Goal: Find specific page/section: Find specific page/section

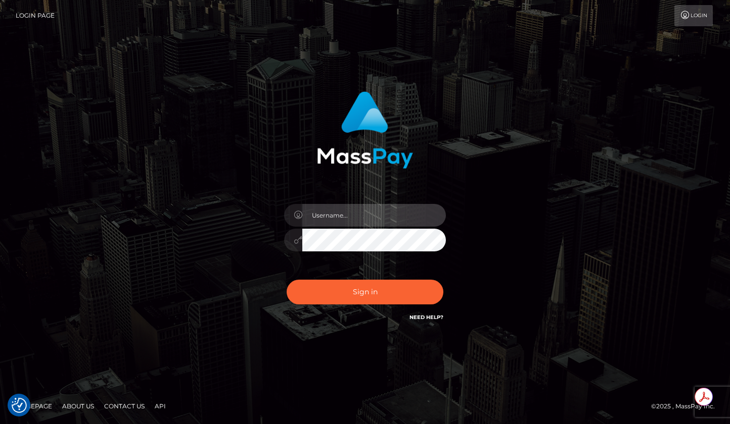
type input "[PERSON_NAME].jstv"
click at [19, 131] on div "roberto.jstv" at bounding box center [365, 212] width 730 height 409
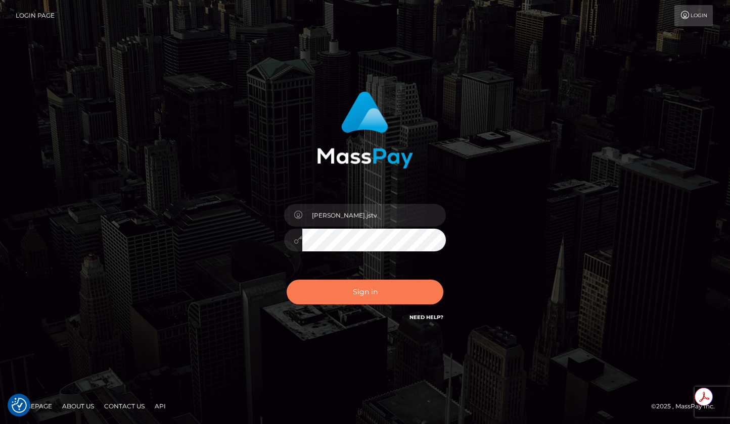
click at [365, 283] on button "Sign in" at bounding box center [365, 292] width 157 height 25
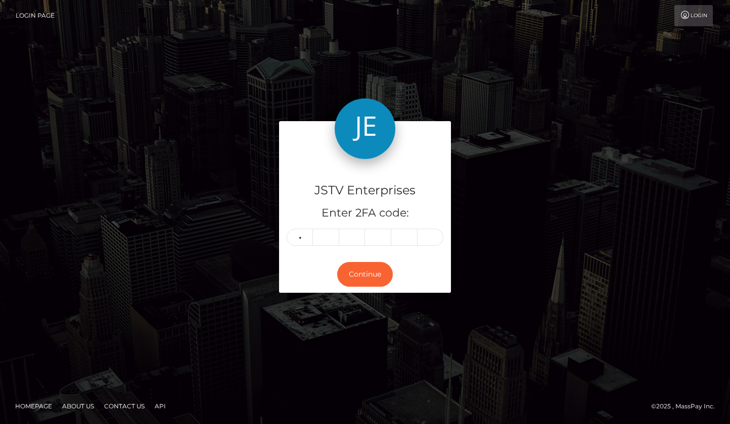
type input "1"
type input "8"
type input "5"
type input "8"
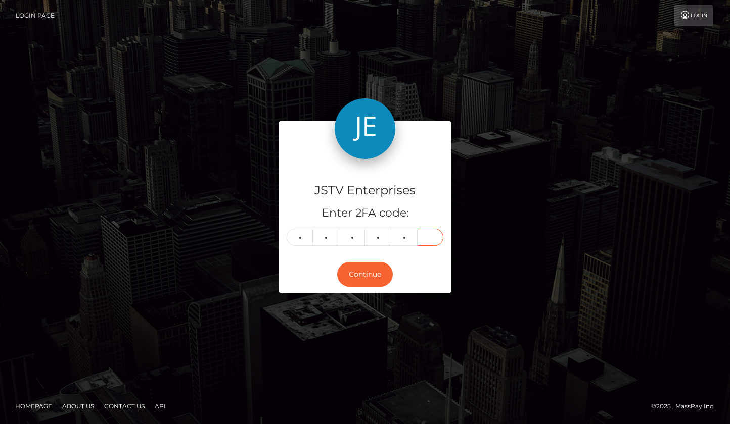
type input "8"
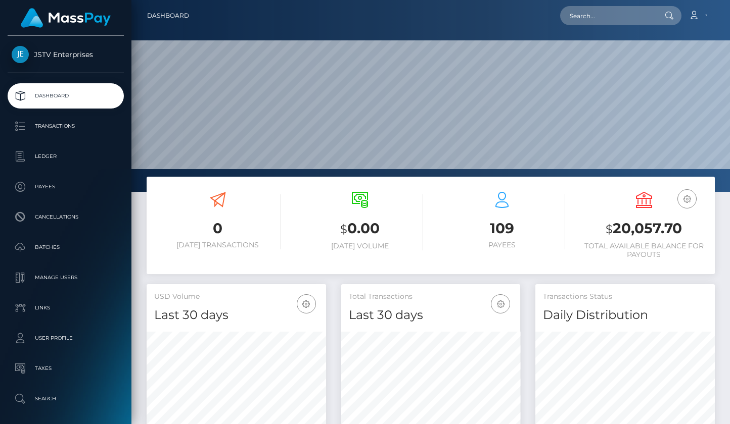
scroll to position [179, 179]
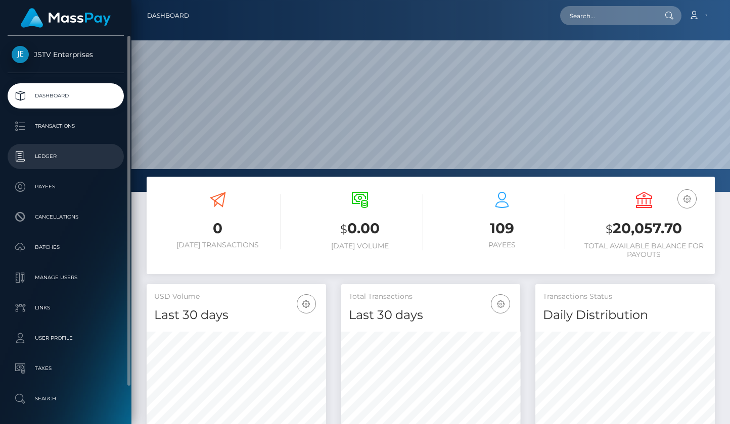
click at [51, 159] on p "Ledger" at bounding box center [66, 156] width 108 height 15
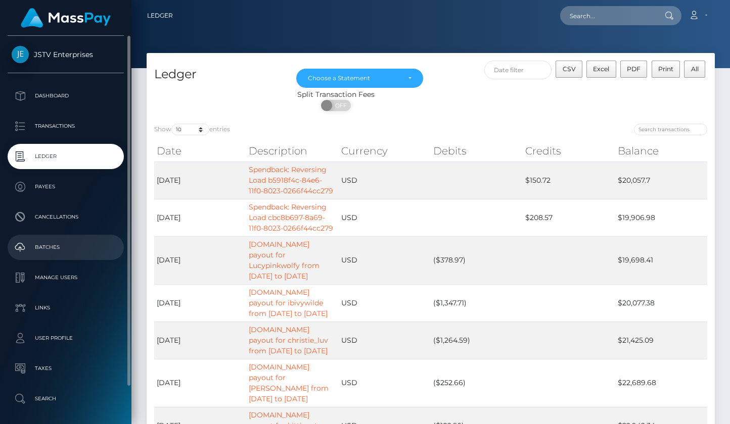
click at [53, 250] on p "Batches" at bounding box center [66, 247] width 108 height 15
